Goal: Task Accomplishment & Management: Manage account settings

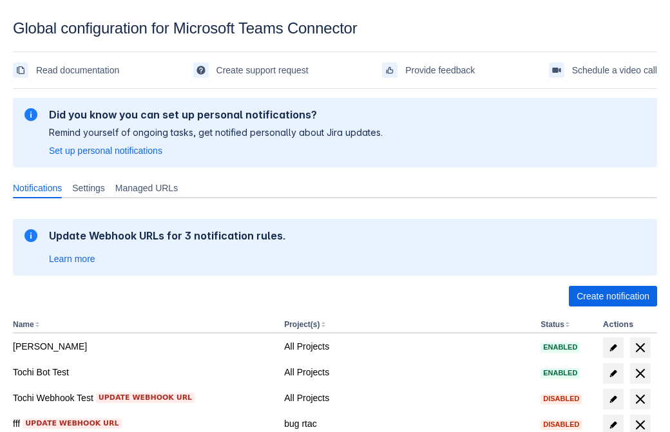
click at [612, 296] on span "Create notification" at bounding box center [612, 296] width 73 height 21
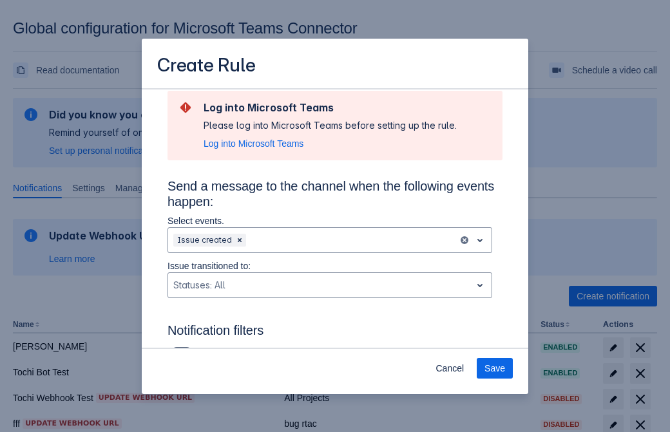
type input "RuleName-258496New Rule (42)"
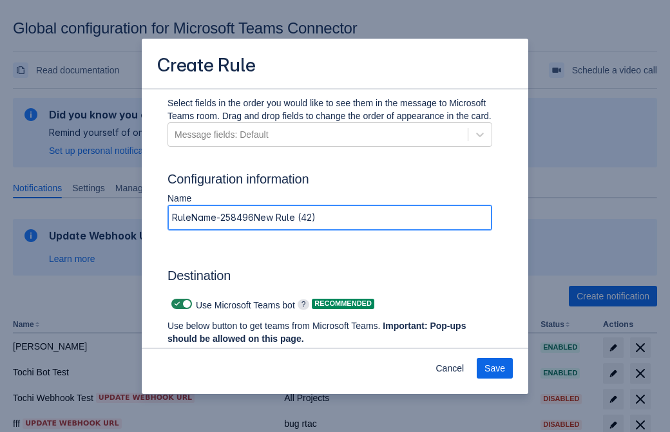
click at [239, 353] on span "Authenticate in Microsoft Teams" at bounding box center [239, 363] width 128 height 21
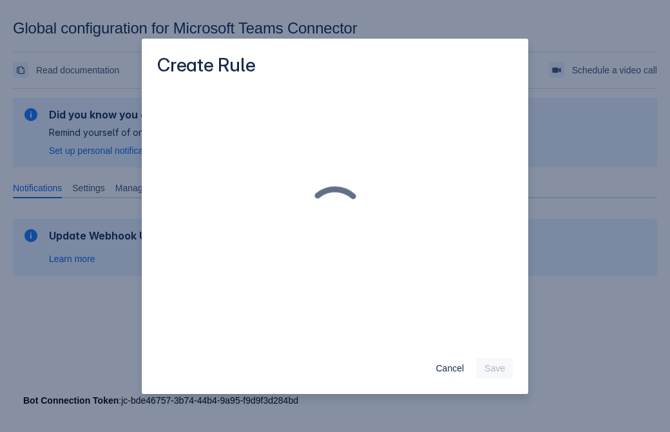
scroll to position [0, 0]
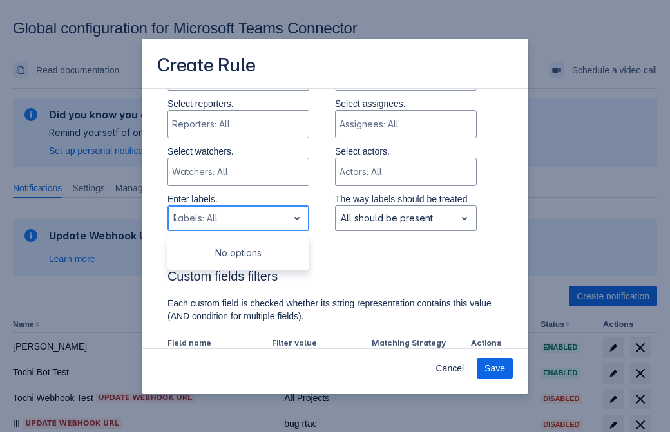
type input "258496_label"
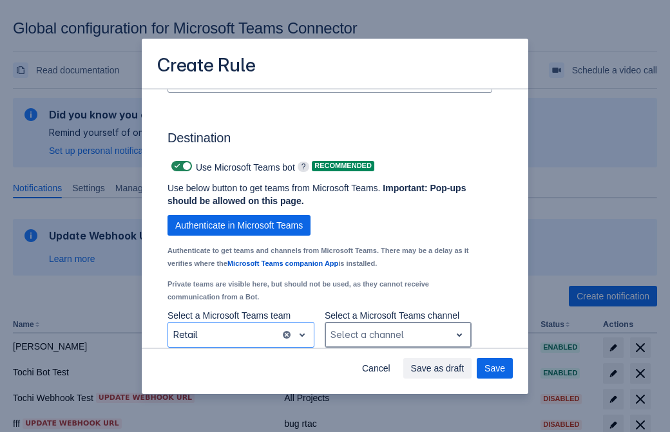
click at [397, 335] on div "Scrollable content" at bounding box center [387, 334] width 115 height 15
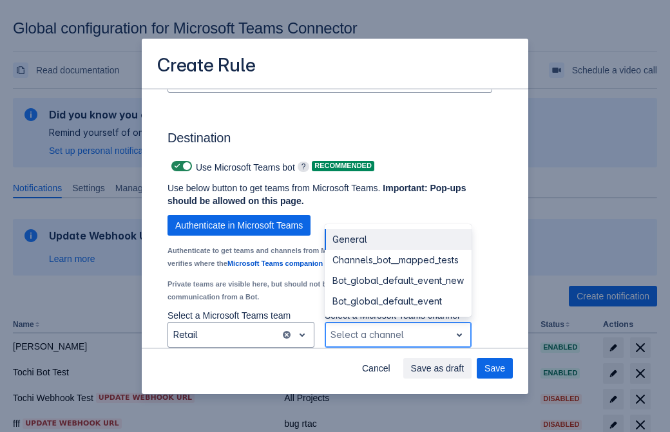
click at [397, 301] on div "Bot_global_default_event" at bounding box center [398, 301] width 147 height 21
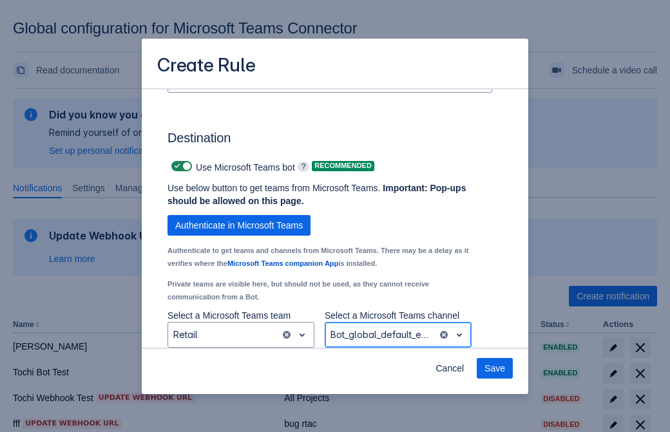
click at [495, 368] on span "Save" at bounding box center [494, 368] width 21 height 21
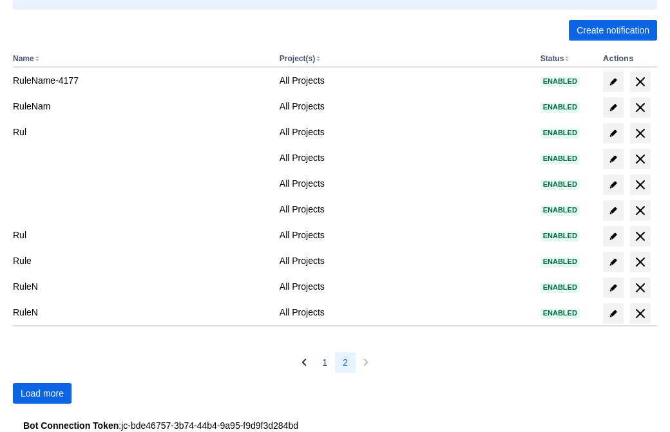
click at [42, 393] on span "Load more" at bounding box center [42, 393] width 43 height 21
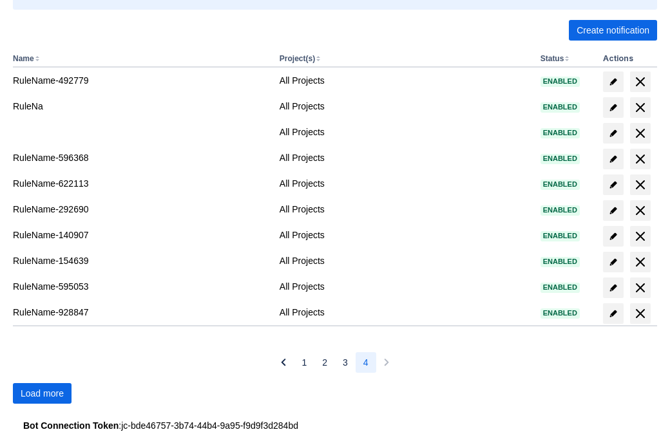
click at [42, 393] on span "Load more" at bounding box center [42, 393] width 43 height 21
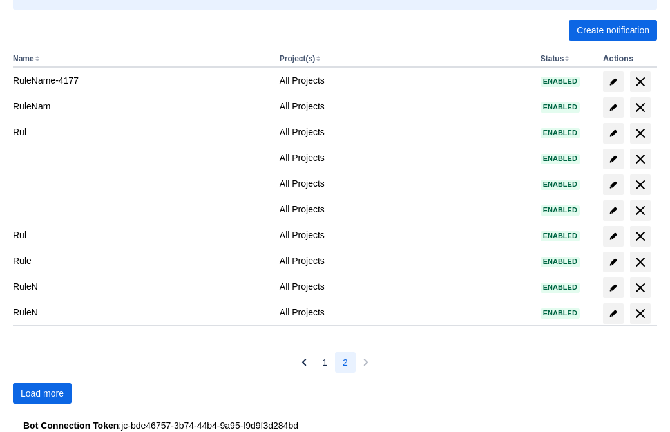
click at [42, 393] on span "Load more" at bounding box center [42, 393] width 43 height 21
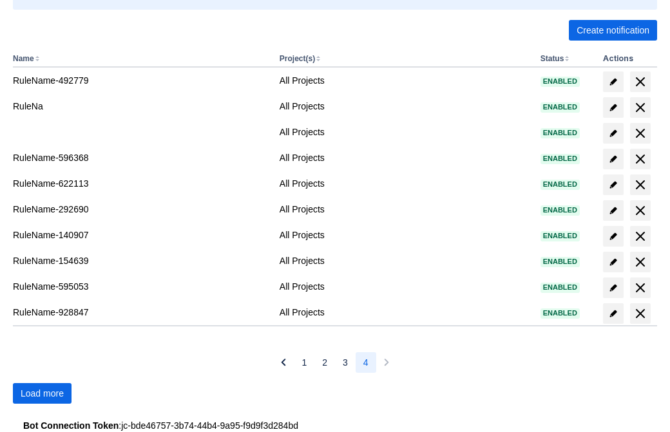
click at [42, 393] on span "Load more" at bounding box center [42, 393] width 43 height 21
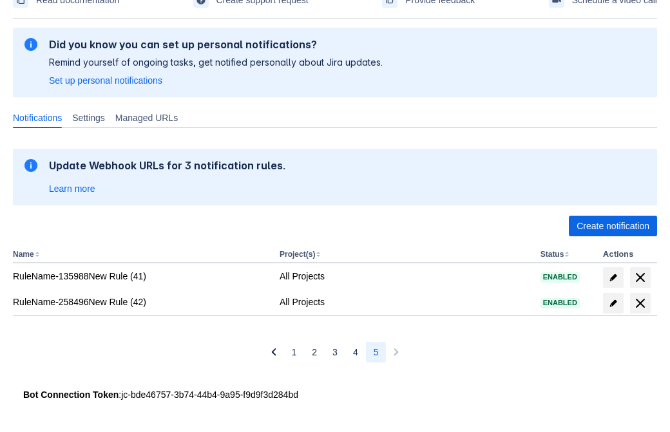
click at [639, 303] on span "delete" at bounding box center [639, 303] width 15 height 15
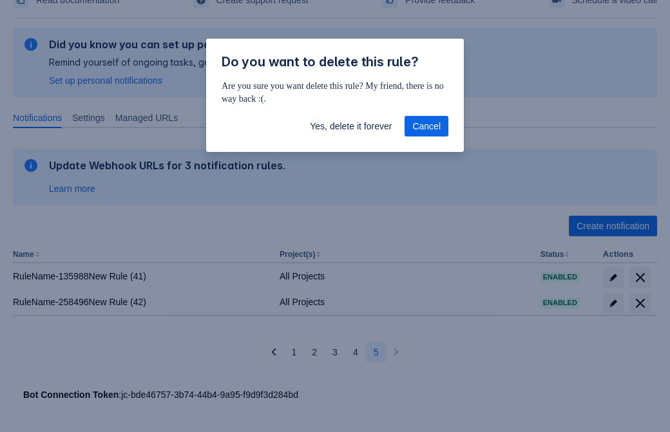
click at [350, 126] on span "Yes, delete it forever" at bounding box center [351, 126] width 82 height 21
